Goal: Browse casually

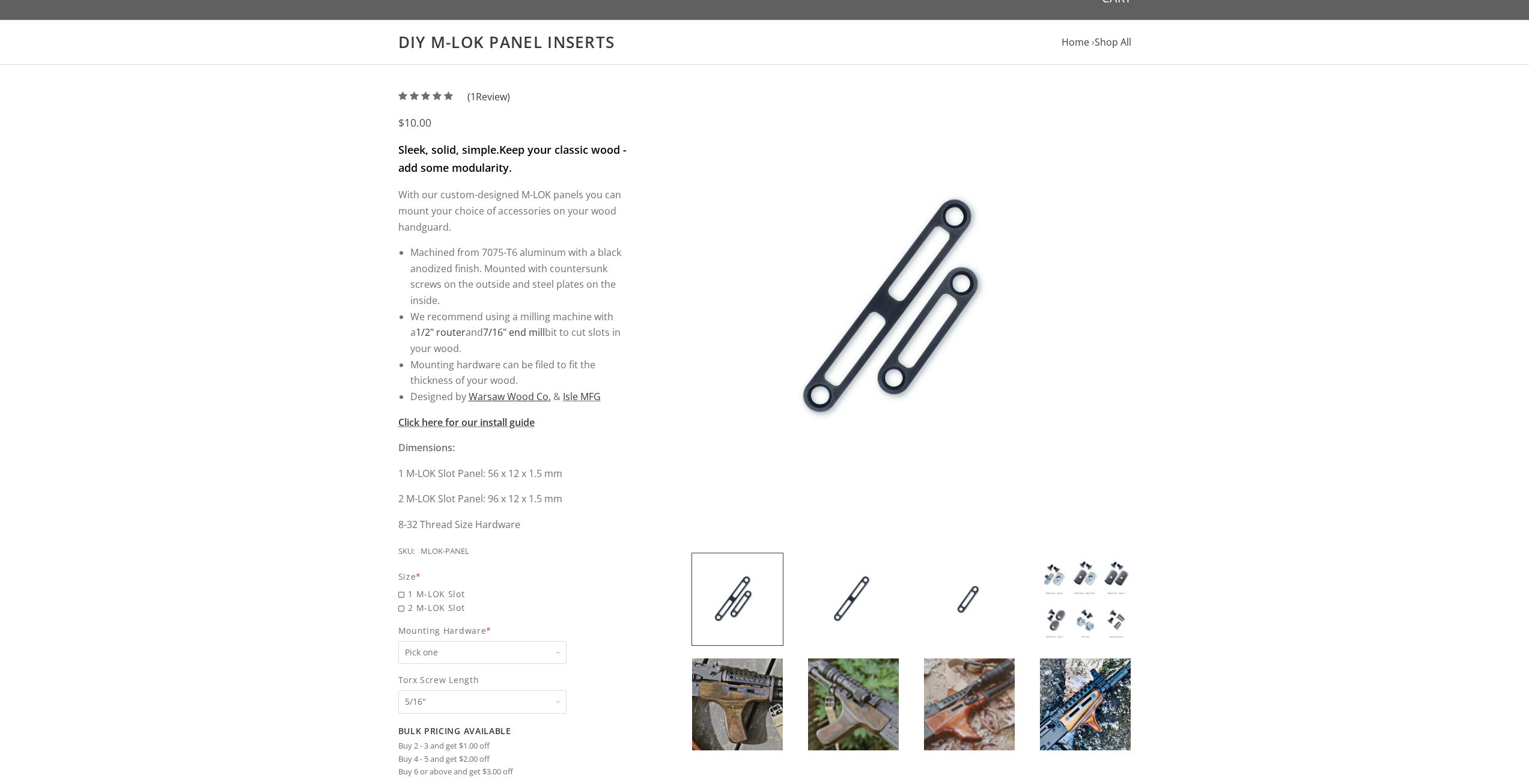
scroll to position [180, 0]
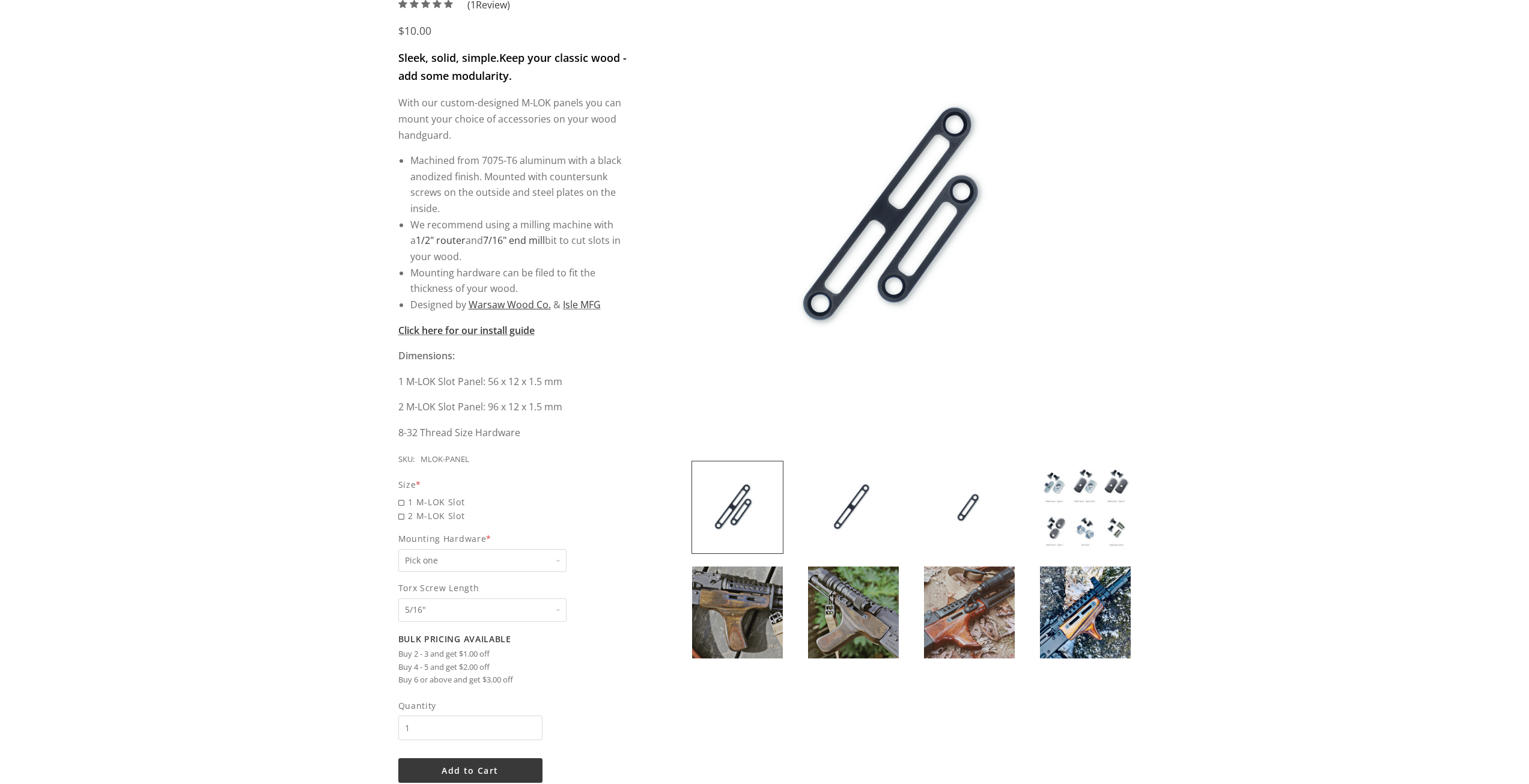
click at [1063, 618] on img at bounding box center [1086, 613] width 91 height 92
click at [1063, 598] on img at bounding box center [1086, 613] width 91 height 92
click at [1041, 625] on img at bounding box center [1086, 613] width 91 height 92
click at [851, 604] on img at bounding box center [854, 613] width 91 height 92
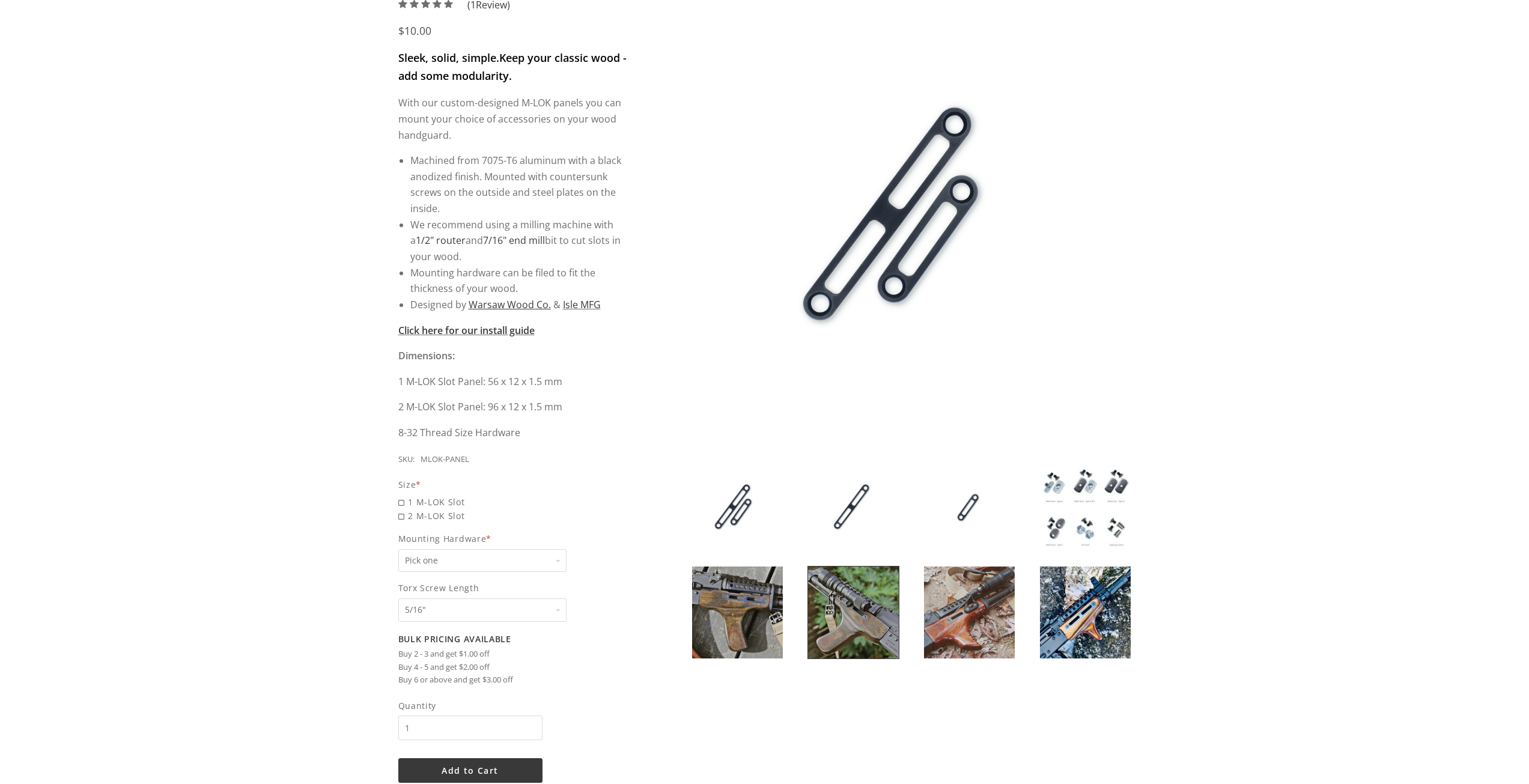
click at [851, 604] on img at bounding box center [854, 613] width 91 height 92
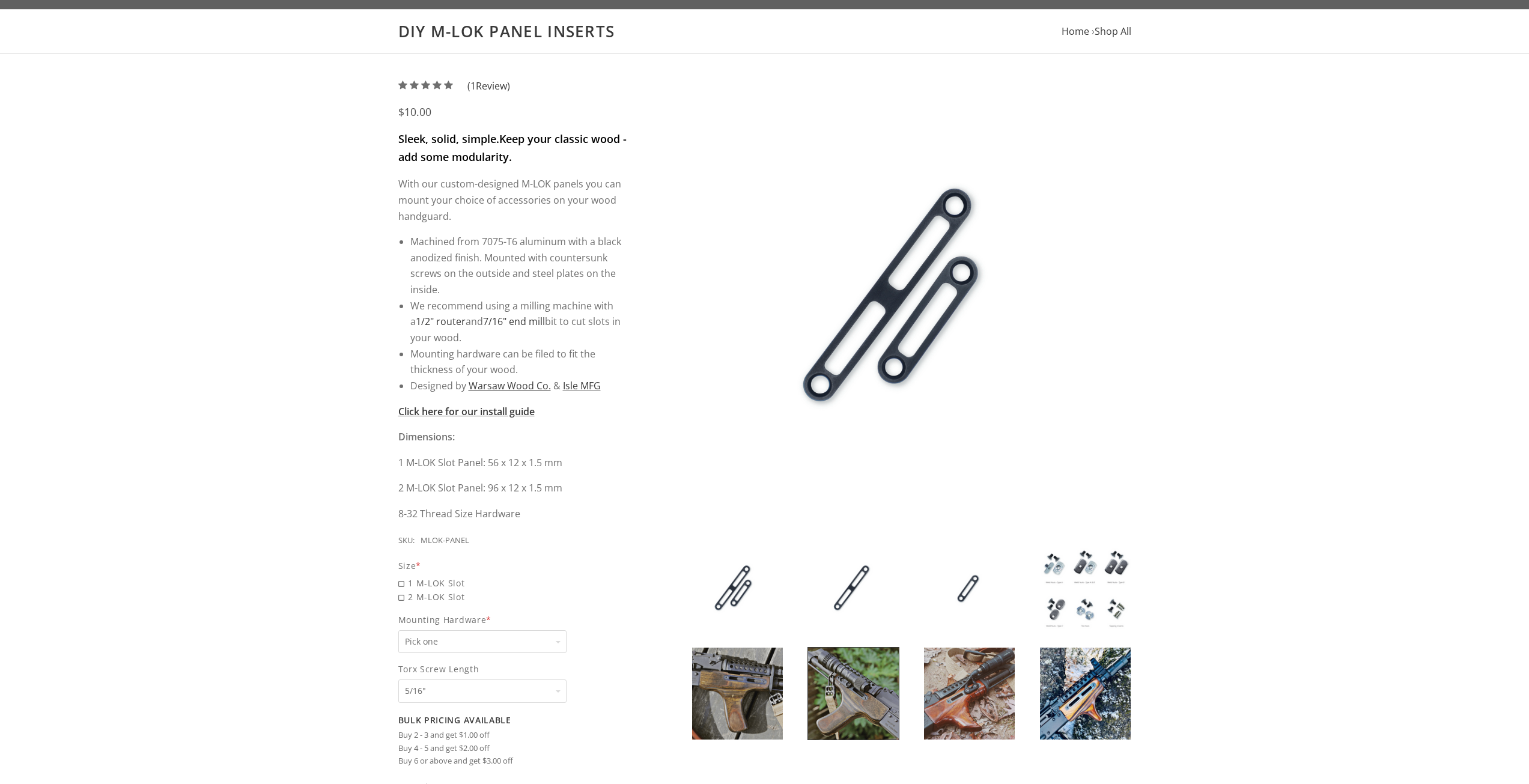
scroll to position [120, 0]
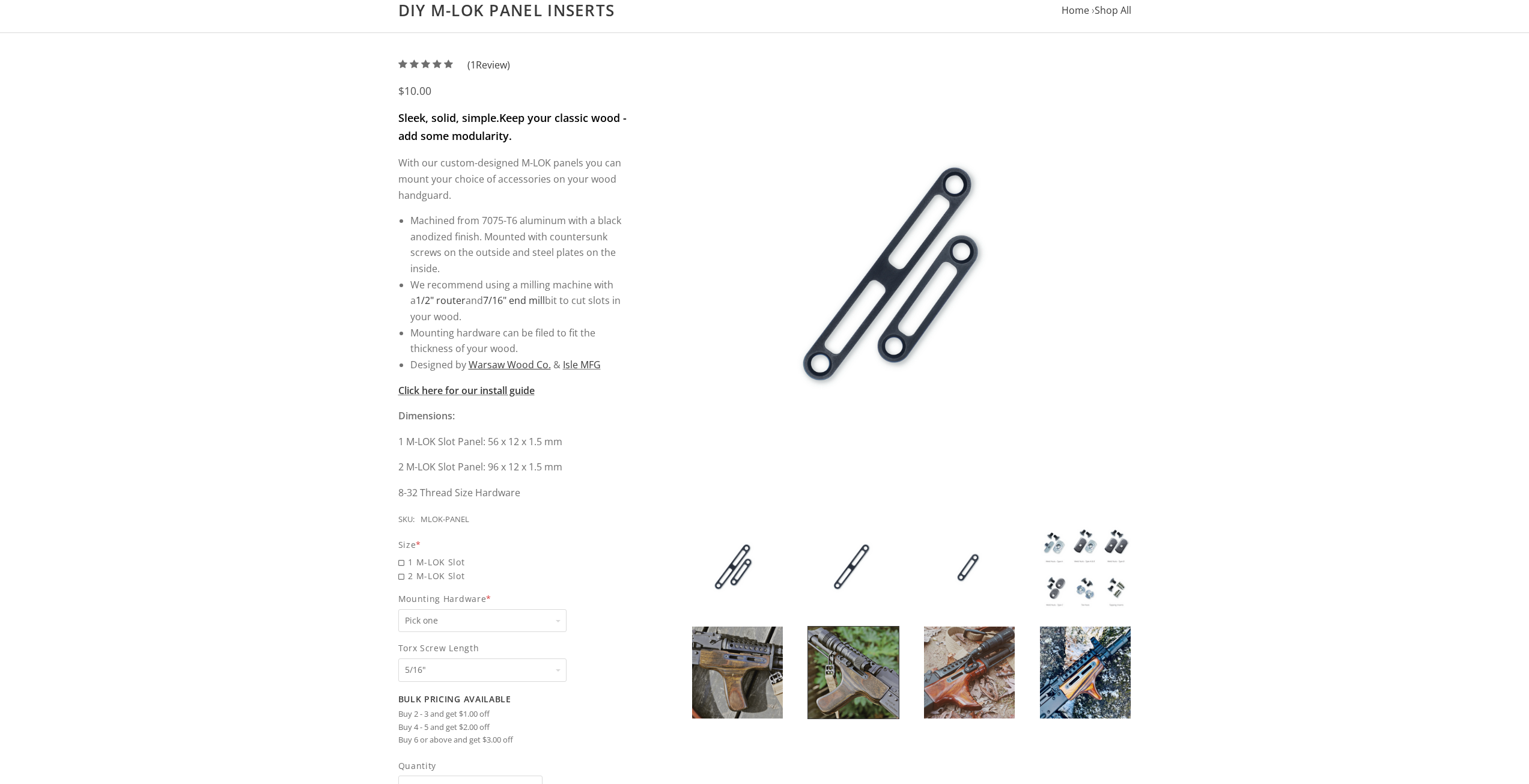
click at [740, 663] on img at bounding box center [738, 672] width 91 height 92
click at [1103, 664] on img at bounding box center [1086, 672] width 91 height 92
